Goal: Navigation & Orientation: Find specific page/section

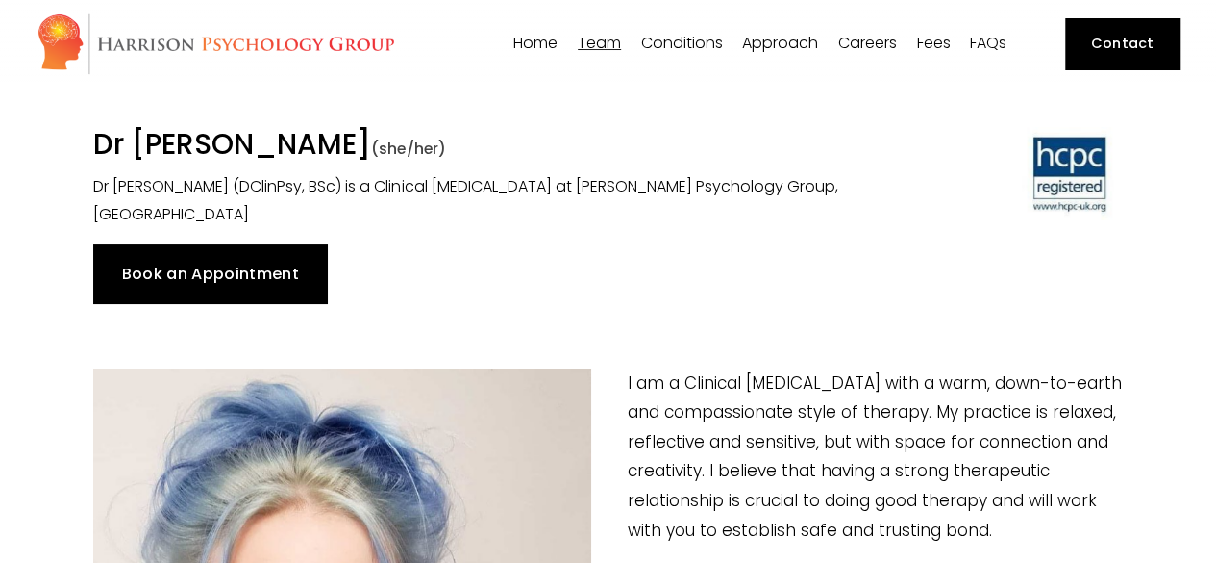
click at [0, 0] on span "[PERSON_NAME]" at bounding box center [0, 0] width 0 height 0
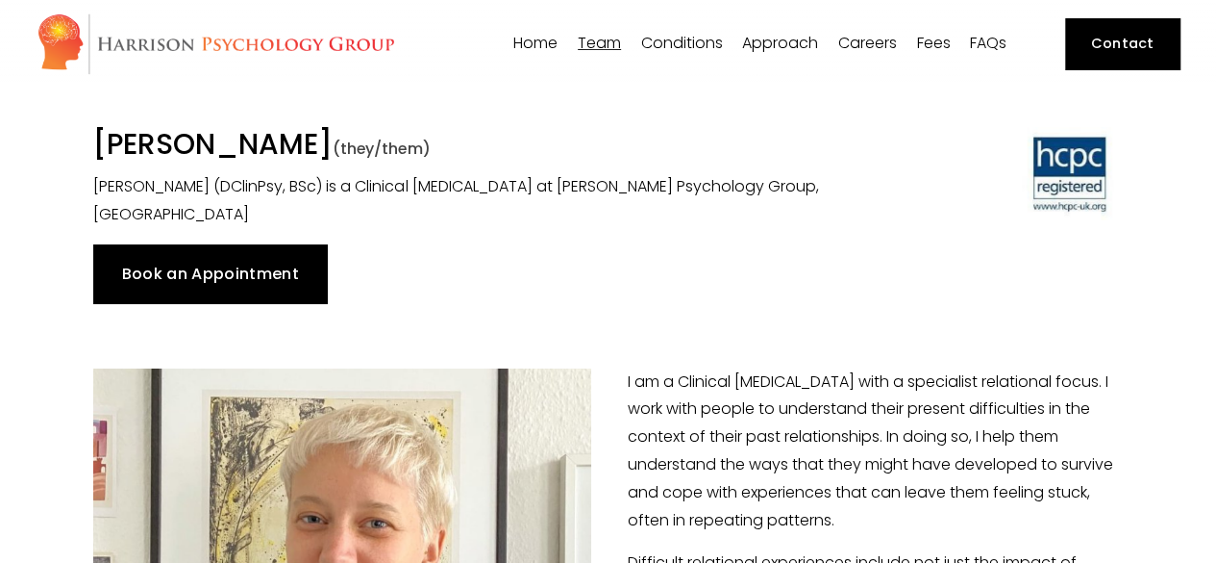
click at [0, 0] on span "[PERSON_NAME]" at bounding box center [0, 0] width 0 height 0
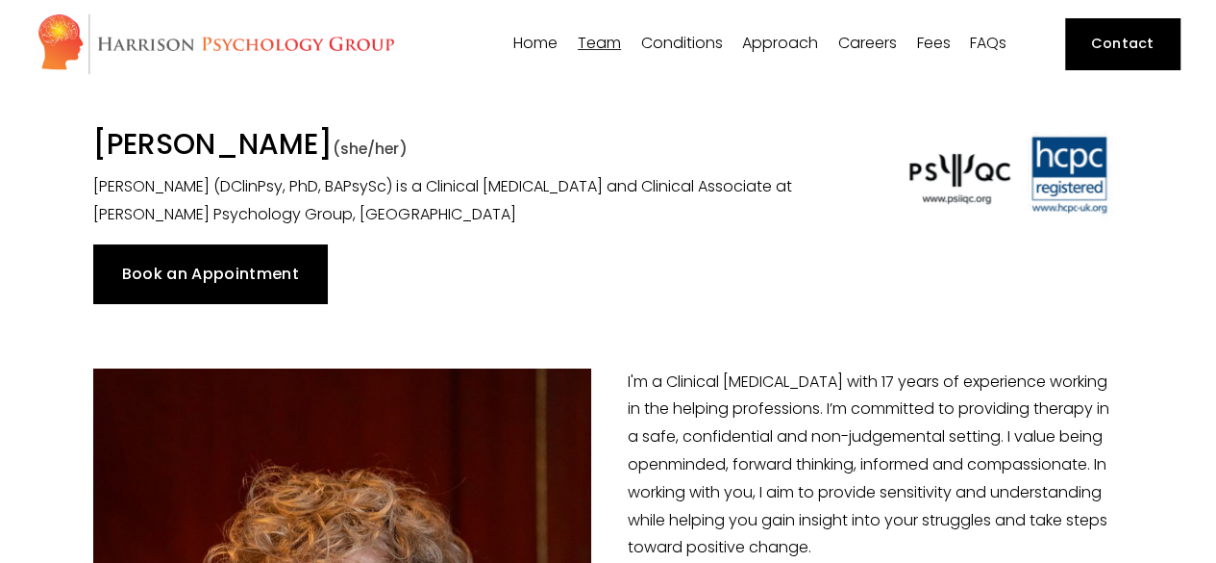
click at [0, 0] on span "[PERSON_NAME]" at bounding box center [0, 0] width 0 height 0
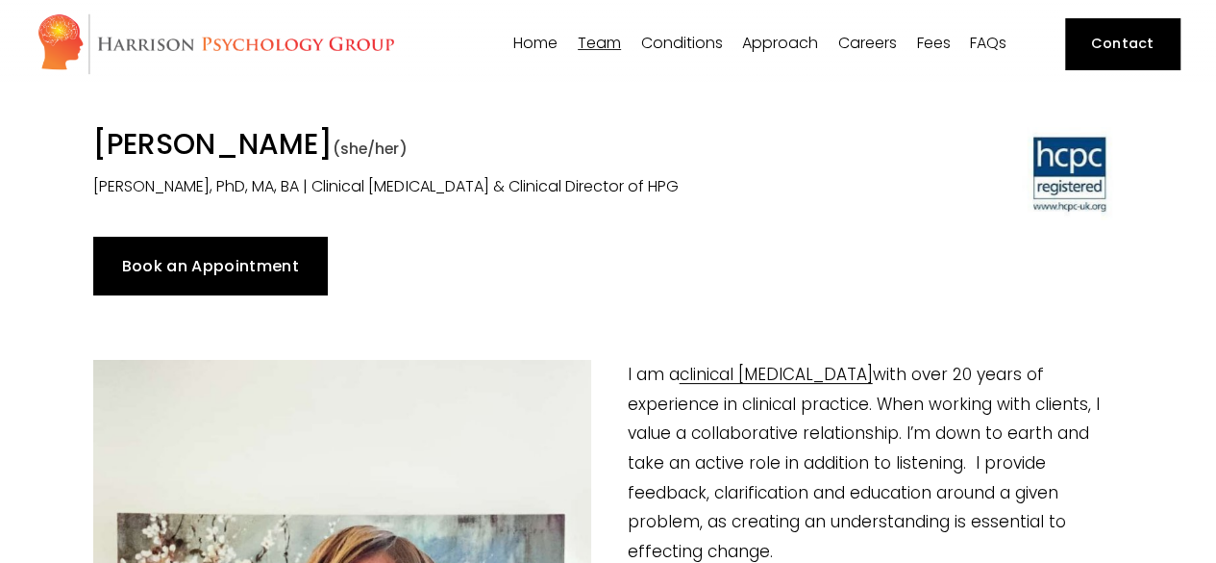
click at [0, 0] on span "Dr [PERSON_NAME]" at bounding box center [0, 0] width 0 height 0
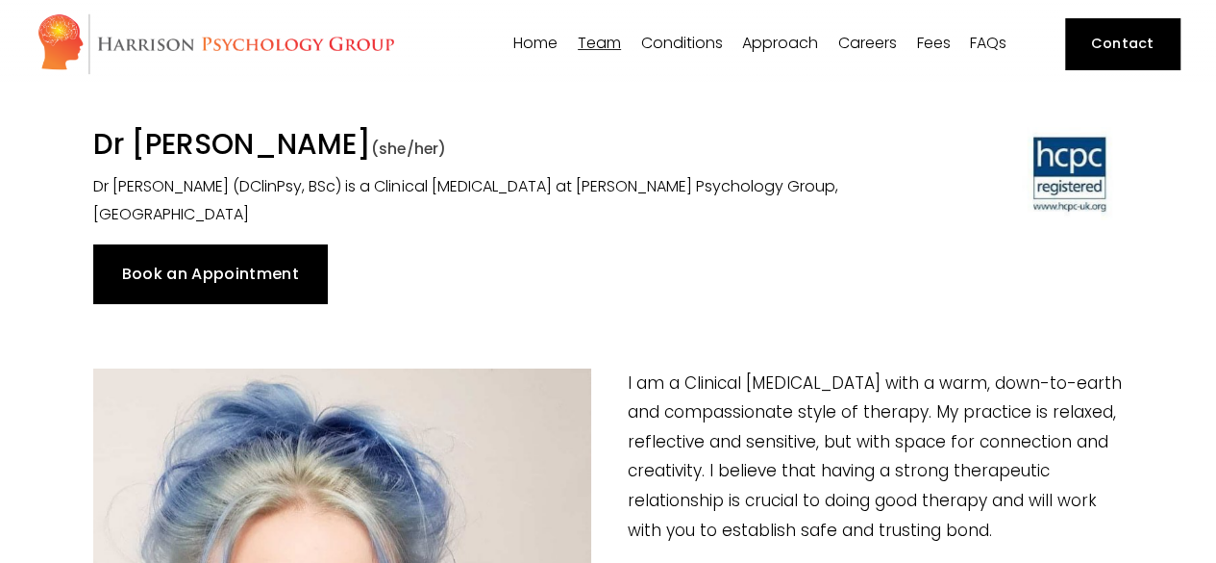
click at [0, 0] on span "Dr [PERSON_NAME]" at bounding box center [0, 0] width 0 height 0
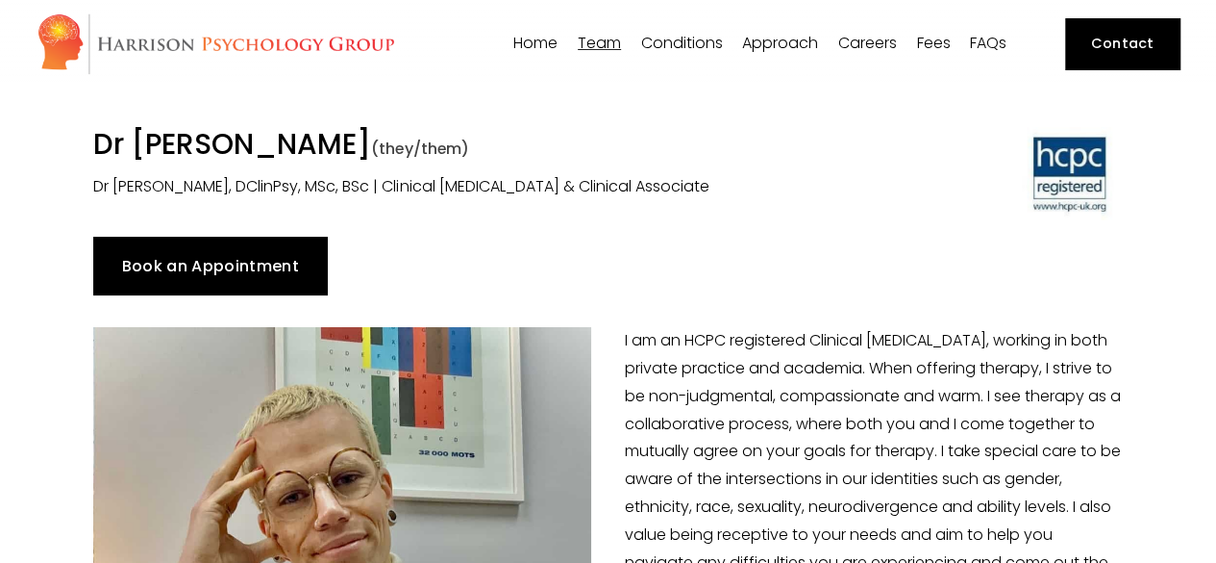
click at [0, 0] on span "[PERSON_NAME]" at bounding box center [0, 0] width 0 height 0
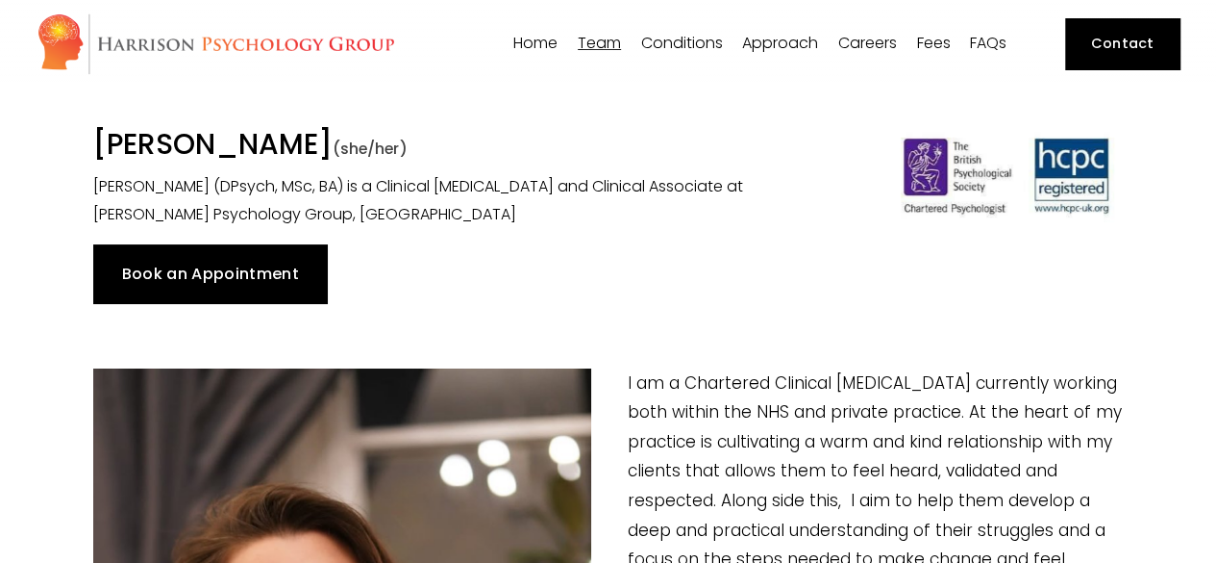
click at [983, 39] on link "FAQs" at bounding box center [988, 44] width 37 height 18
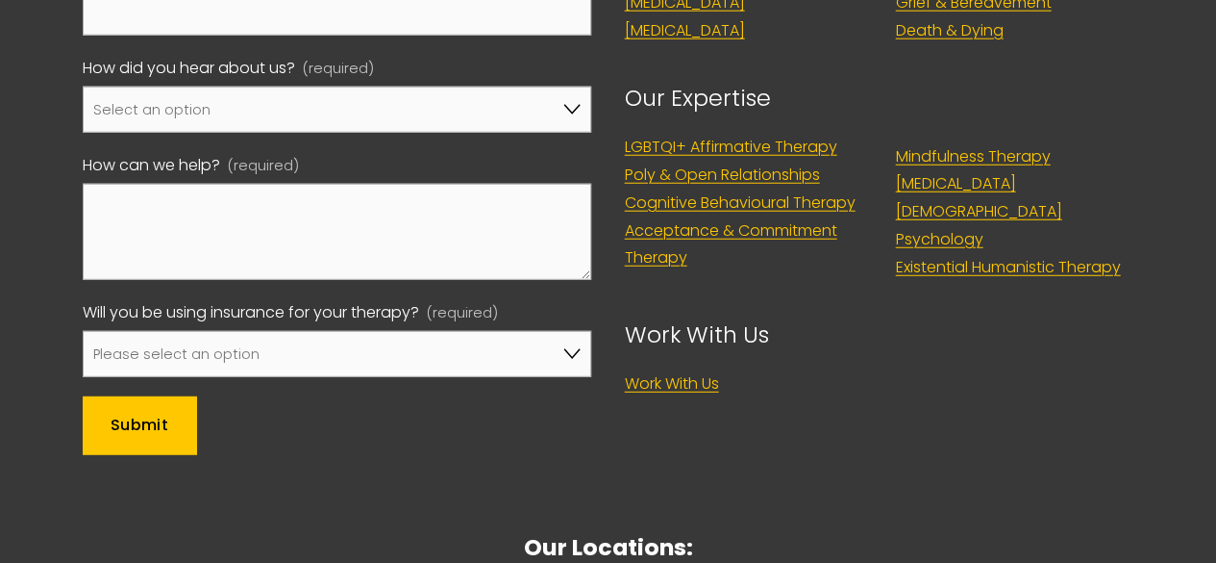
scroll to position [6564, 0]
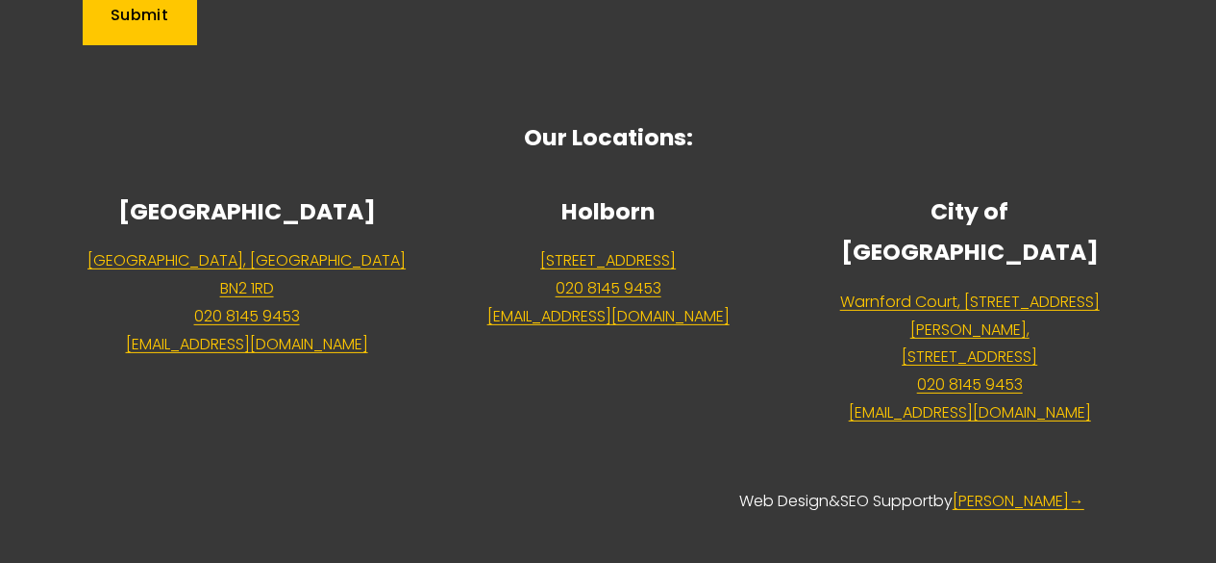
click at [576, 275] on link "[STREET_ADDRESS]" at bounding box center [608, 261] width 136 height 28
